Goal: Task Accomplishment & Management: Manage account settings

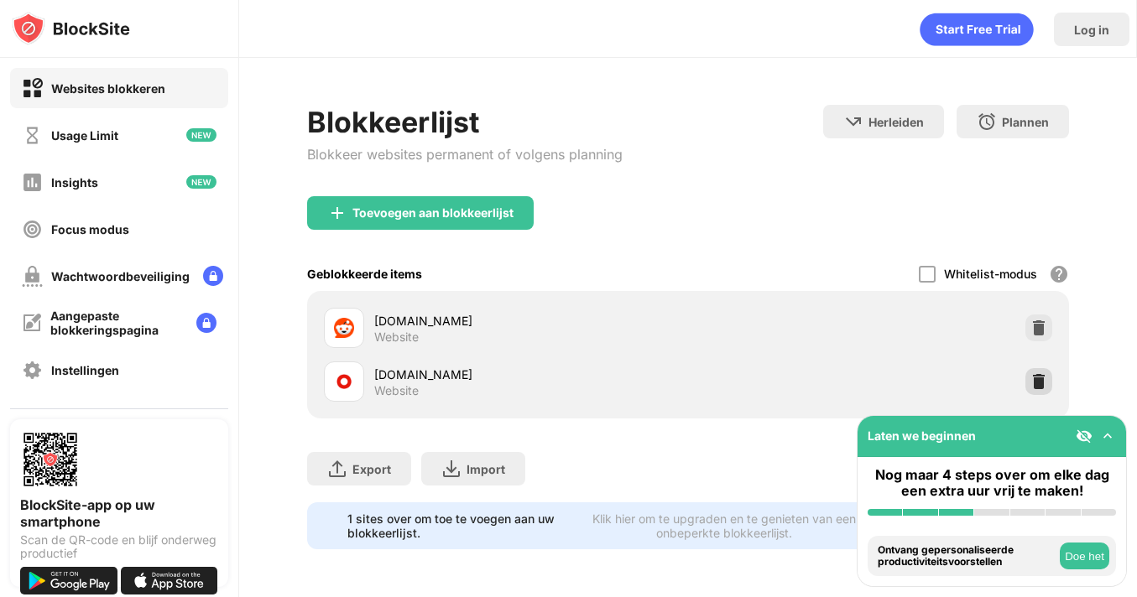
click at [1038, 382] on img at bounding box center [1038, 381] width 17 height 17
